Goal: Find specific page/section: Locate a particular part of the current website

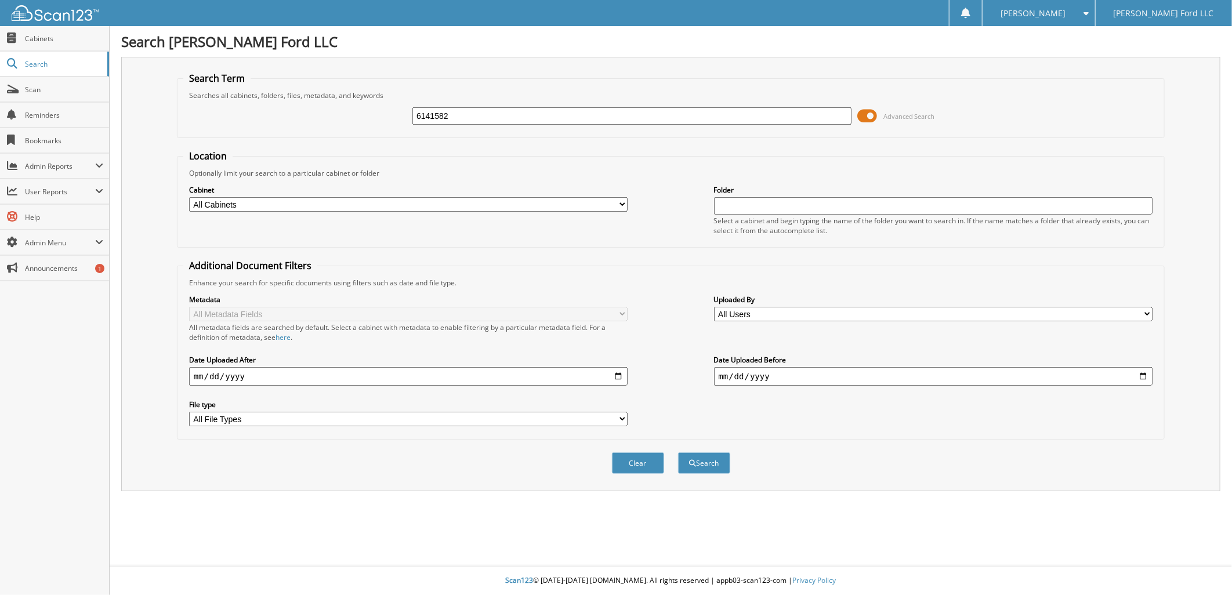
type input "6141582"
click at [678, 452] on button "Search" at bounding box center [704, 462] width 52 height 21
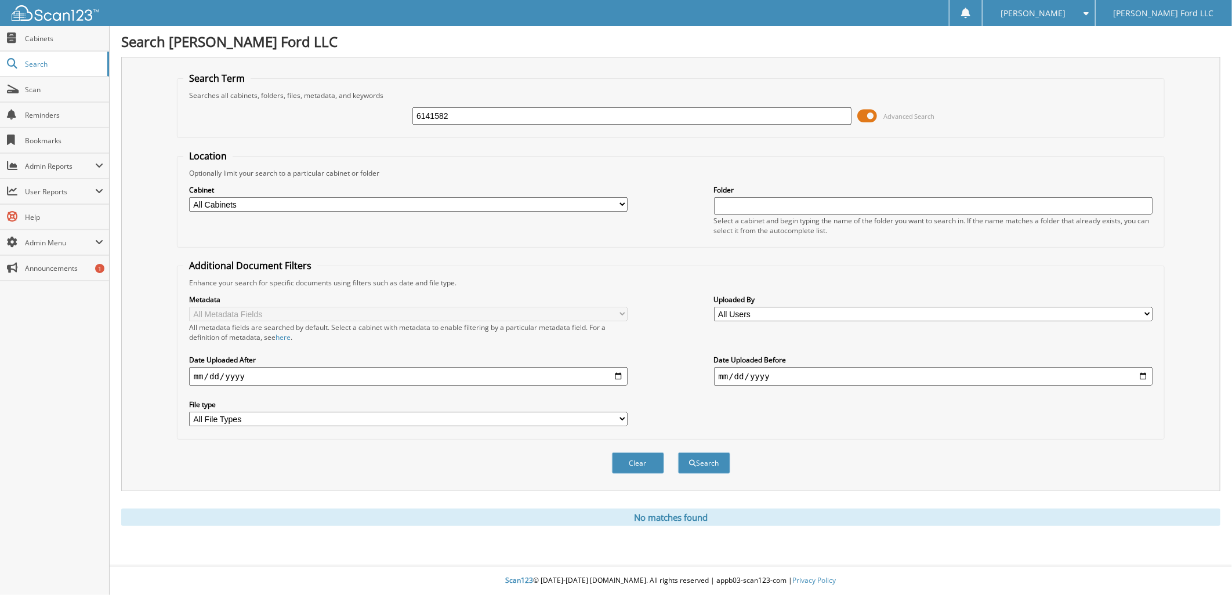
click at [462, 107] on input "6141582" at bounding box center [631, 115] width 439 height 17
type input "6"
type input "6142709"
click at [678, 452] on button "Search" at bounding box center [704, 462] width 52 height 21
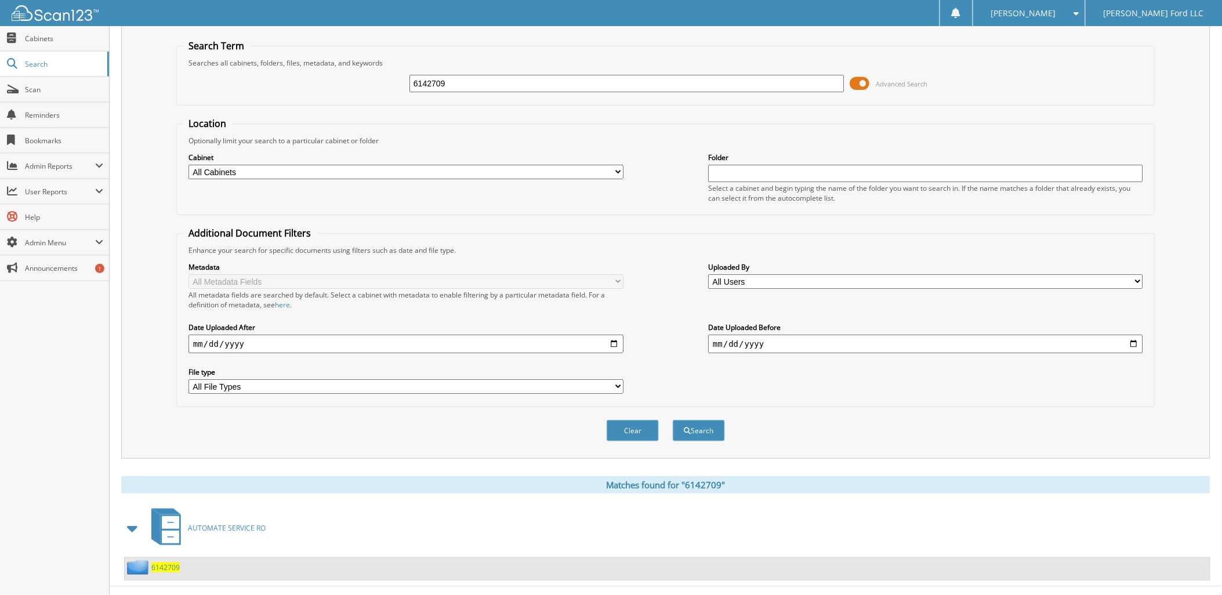
scroll to position [42, 0]
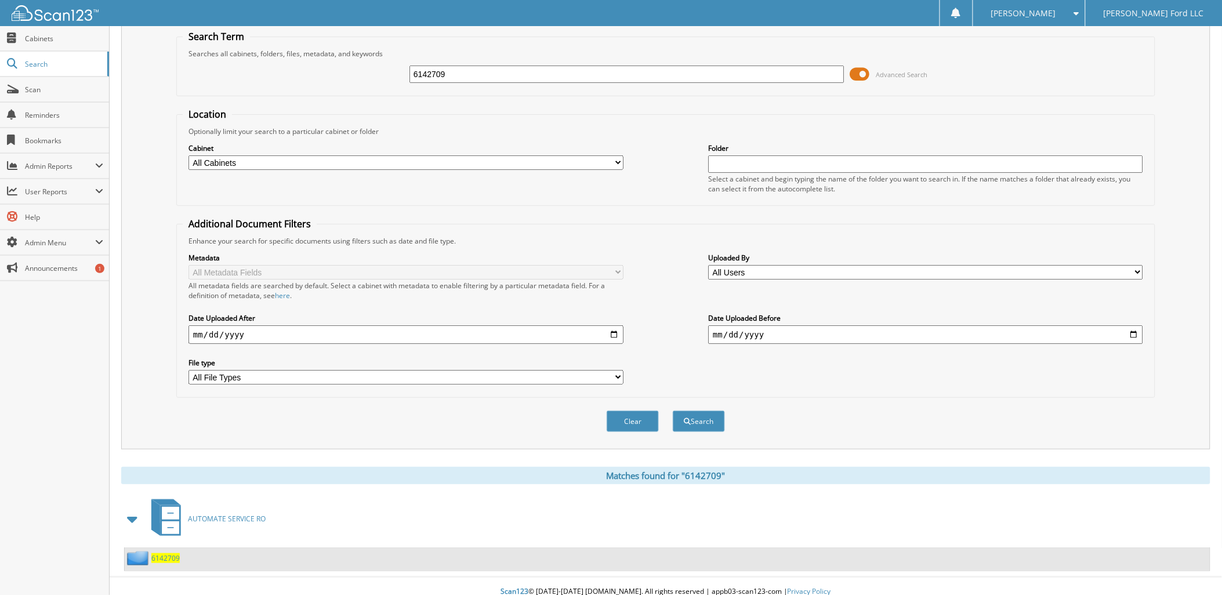
click at [161, 553] on span "6142709" at bounding box center [165, 558] width 28 height 10
